Goal: Ask a question

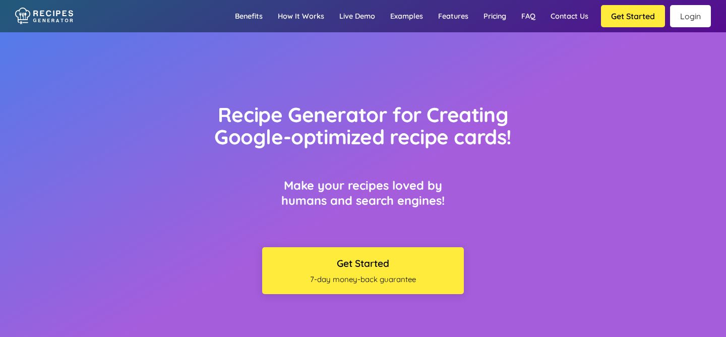
click at [689, 16] on link "Login" at bounding box center [690, 16] width 41 height 22
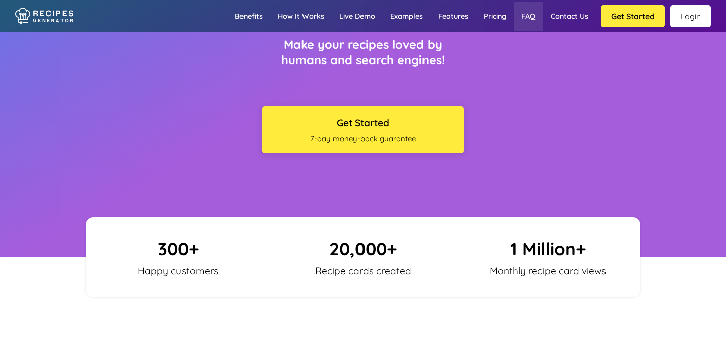
click at [532, 8] on link "FAQ" at bounding box center [528, 16] width 29 height 29
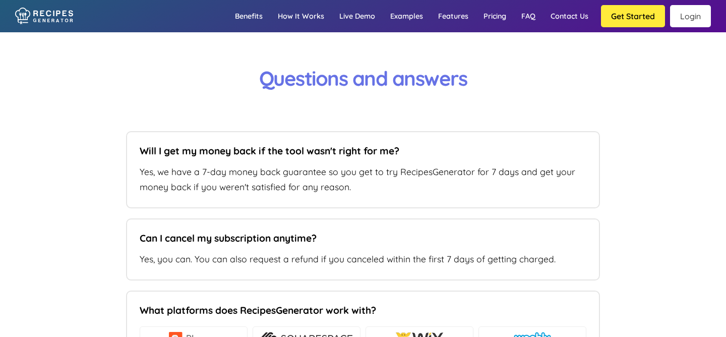
scroll to position [6470, 0]
